Goal: Information Seeking & Learning: Learn about a topic

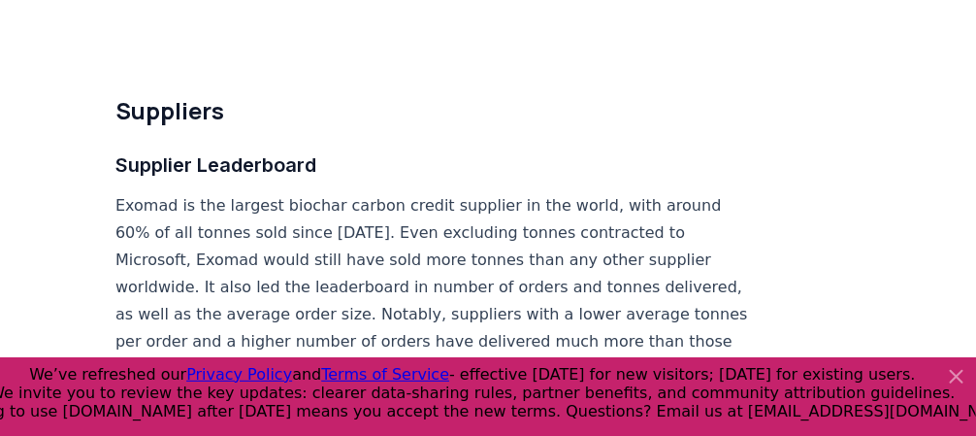
scroll to position [11298, 0]
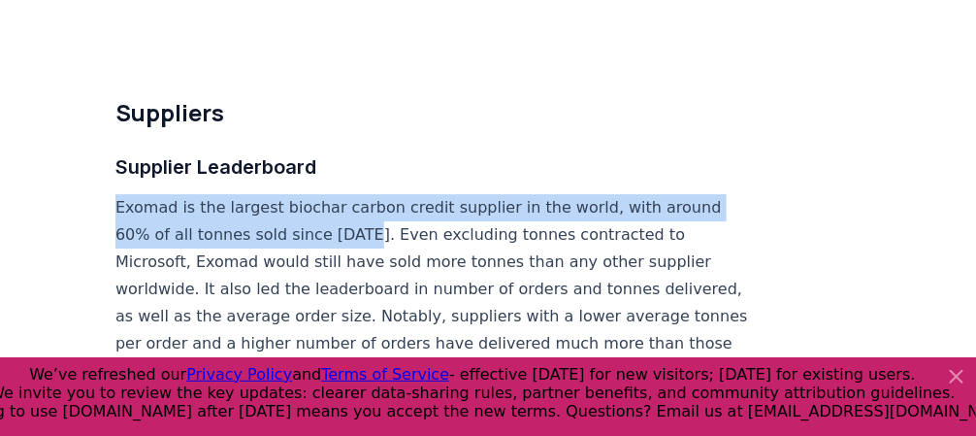
drag, startPoint x: 355, startPoint y: 171, endPoint x: 93, endPoint y: 144, distance: 263.4
copy p "Exomad is the largest biochar carbon credit supplier in the world, with around …"
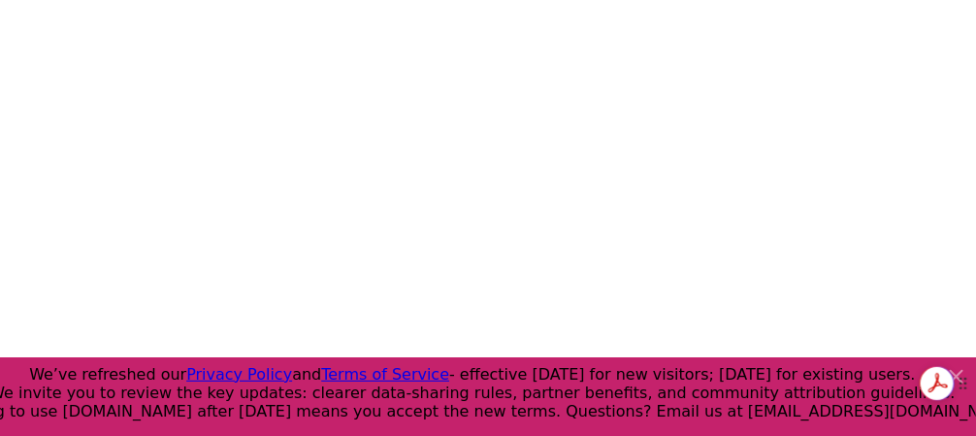
click at [955, 377] on div "Get summaries and key insights using AI Assistant powered by Adobe Acrobat" at bounding box center [948, 383] width 56 height 35
